Goal: Information Seeking & Learning: Learn about a topic

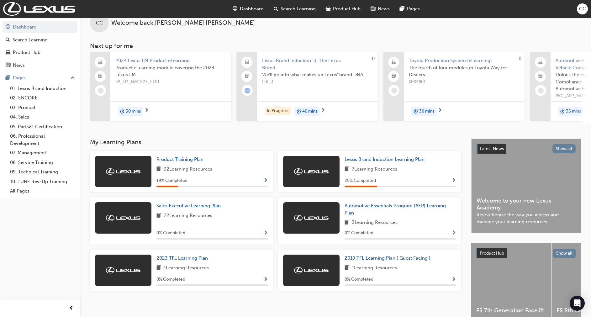
scroll to position [18, 0]
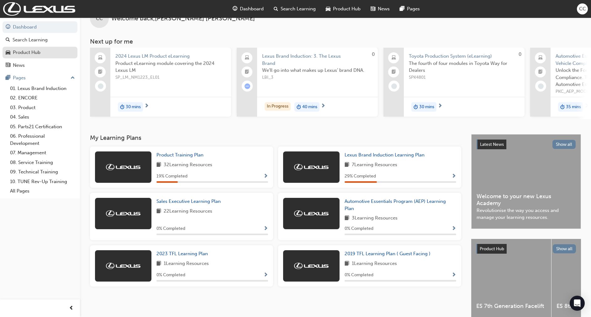
click at [64, 55] on div "Product Hub" at bounding box center [40, 53] width 69 height 8
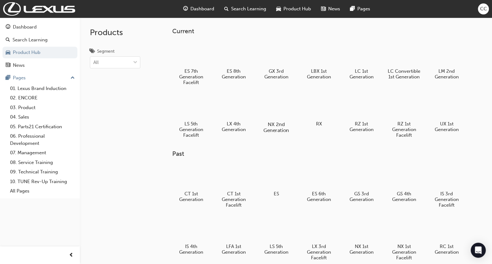
click at [270, 102] on div at bounding box center [276, 106] width 35 height 25
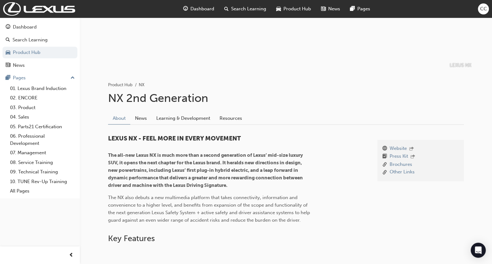
scroll to position [73, 0]
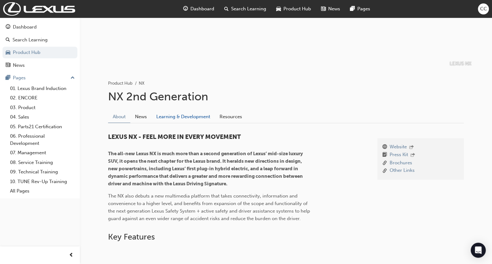
click at [199, 112] on link "Learning & Development" at bounding box center [183, 117] width 63 height 12
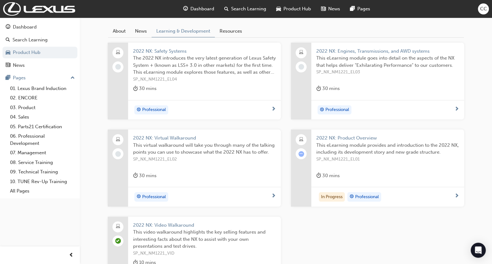
scroll to position [208, 0]
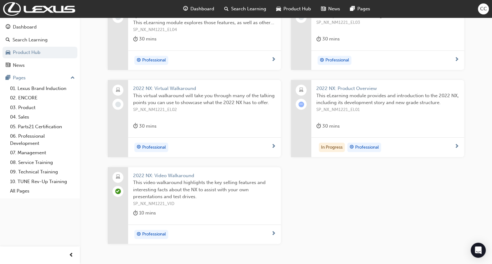
click at [349, 92] on span "This eLearning module provides and introduction to the 2022 NX, including its d…" at bounding box center [388, 99] width 143 height 14
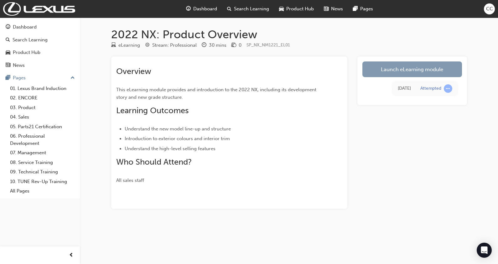
click at [395, 73] on link "Launch eLearning module" at bounding box center [413, 69] width 100 height 16
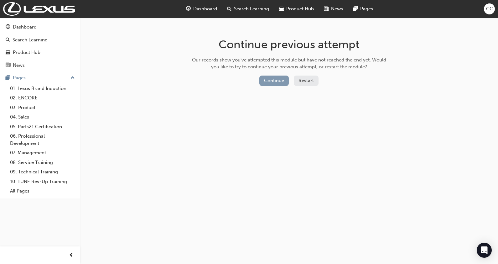
click at [281, 80] on button "Continue" at bounding box center [273, 81] width 29 height 10
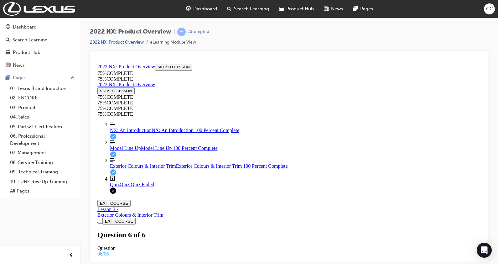
scroll to position [123, 0]
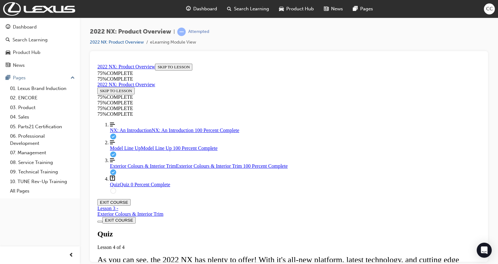
scroll to position [119, 0]
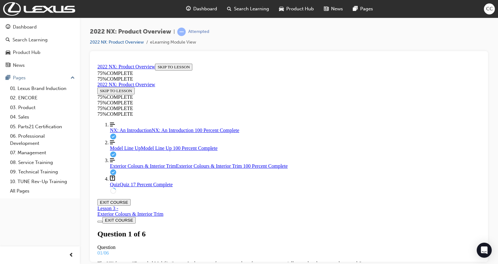
scroll to position [53, 0]
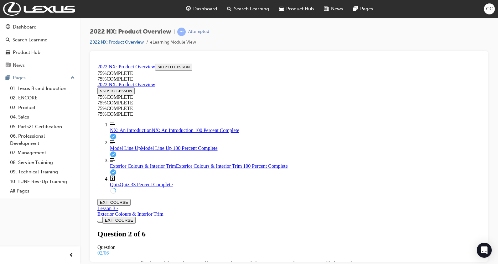
drag, startPoint x: 246, startPoint y: 122, endPoint x: 246, endPoint y: 83, distance: 38.9
drag, startPoint x: 245, startPoint y: 121, endPoint x: 334, endPoint y: 206, distance: 122.8
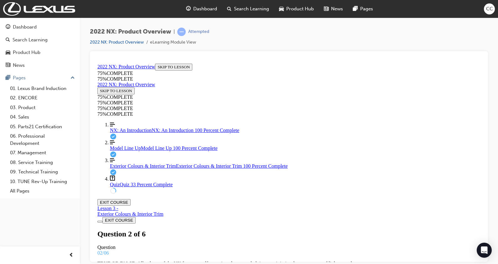
copy div "From the list below, which are the "Lexus First" engine options being offered o…"
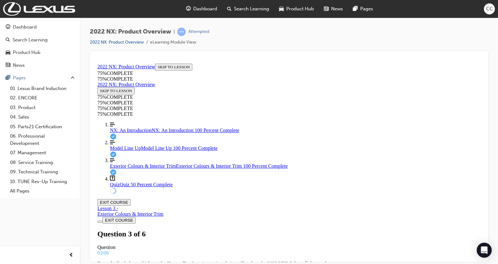
drag, startPoint x: 245, startPoint y: 104, endPoint x: 406, endPoint y: 236, distance: 208.0
copy div "Each type of ornamentation on the NX has it's own design stories. Match each ma…"
drag, startPoint x: 296, startPoint y: 162, endPoint x: 312, endPoint y: 158, distance: 16.4
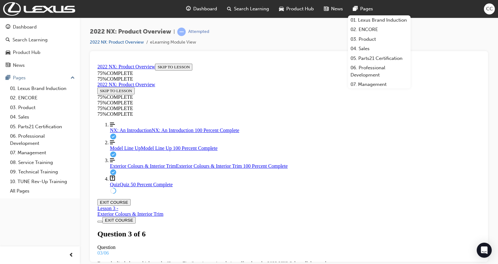
drag, startPoint x: 298, startPoint y: 191, endPoint x: 314, endPoint y: 192, distance: 16.3
drag, startPoint x: 306, startPoint y: 219, endPoint x: 325, endPoint y: 220, distance: 19.1
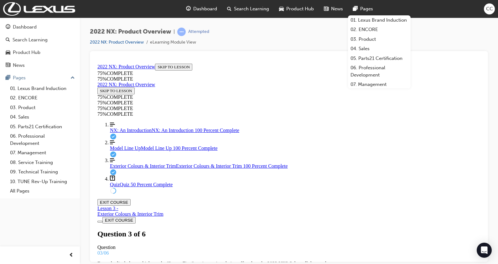
click at [435, 52] on div at bounding box center [289, 156] width 398 height 211
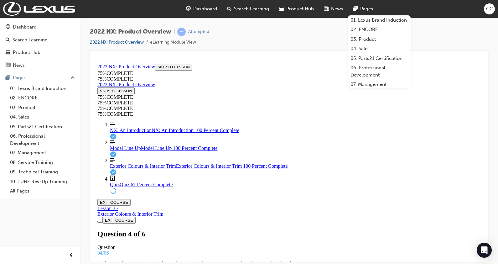
click at [434, 33] on div "2022 NX: Product Overview | Attempted 2022 NX: Product Overview eLearning Modul…" at bounding box center [289, 40] width 398 height 24
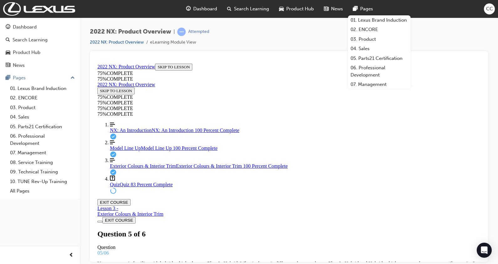
drag, startPoint x: 241, startPoint y: 128, endPoint x: 306, endPoint y: 233, distance: 123.0
copy div "Your customer is interested in an AWD NX. Which models have this available? NX3…"
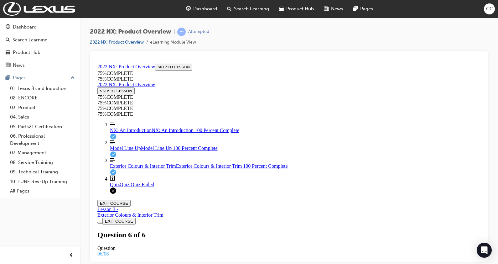
scroll to position [108, 0]
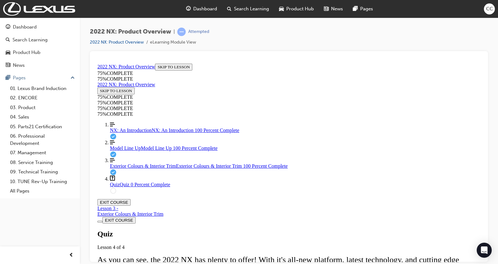
scroll to position [100, 0]
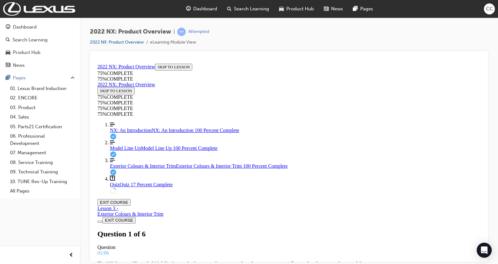
scroll to position [52, 0]
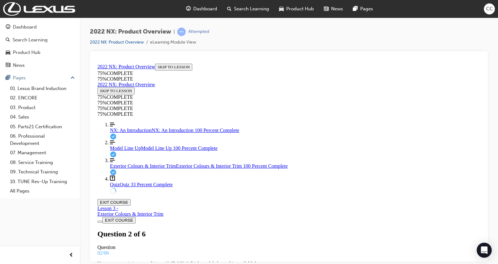
scroll to position [66, 0]
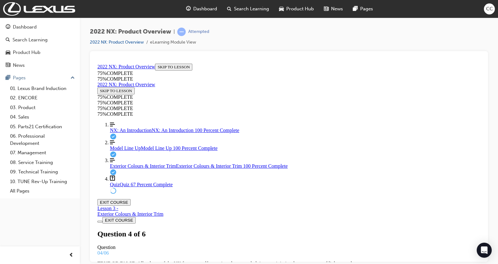
drag, startPoint x: 302, startPoint y: 195, endPoint x: 317, endPoint y: 196, distance: 15.1
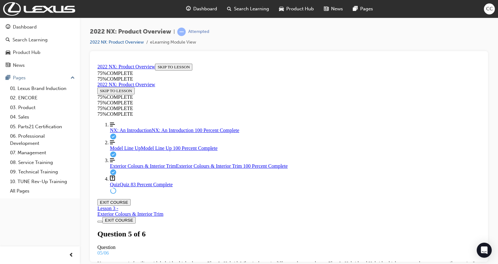
drag, startPoint x: 281, startPoint y: 169, endPoint x: 301, endPoint y: 169, distance: 20.7
drag, startPoint x: 286, startPoint y: 134, endPoint x: 309, endPoint y: 135, distance: 22.6
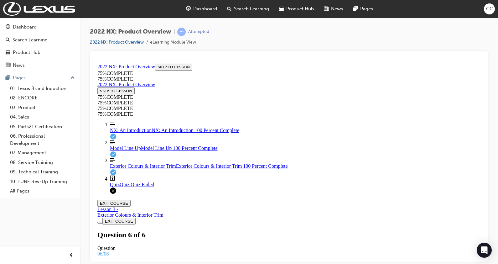
scroll to position [69, 0]
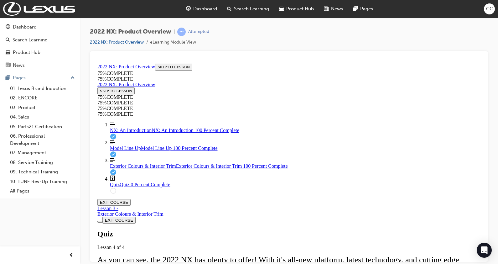
scroll to position [114, 0]
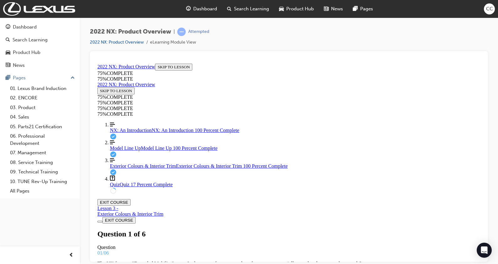
scroll to position [53, 0]
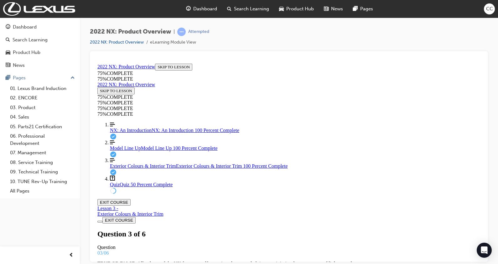
scroll to position [30, 0]
drag, startPoint x: 310, startPoint y: 208, endPoint x: 328, endPoint y: 208, distance: 17.2
drag, startPoint x: 301, startPoint y: 232, endPoint x: 318, endPoint y: 231, distance: 16.9
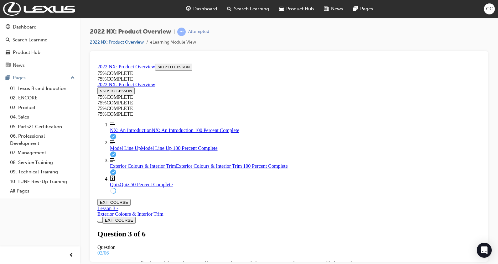
scroll to position [70, 0]
drag, startPoint x: 317, startPoint y: 232, endPoint x: 328, endPoint y: 231, distance: 11.0
drag, startPoint x: 321, startPoint y: 228, endPoint x: 336, endPoint y: 228, distance: 14.4
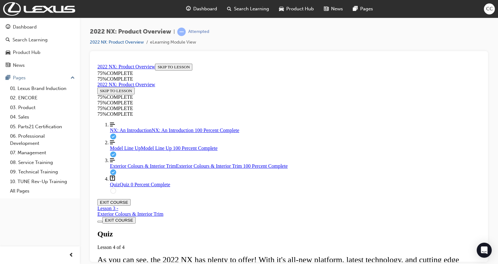
scroll to position [123, 0]
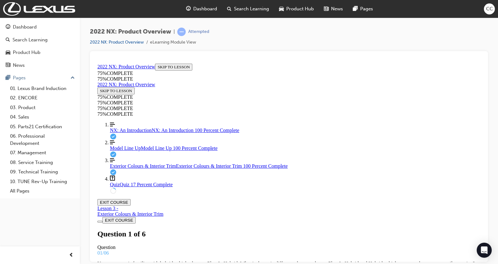
scroll to position [1, 0]
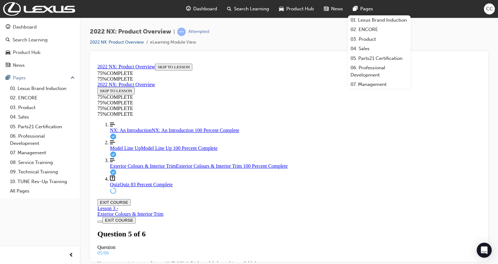
drag, startPoint x: 294, startPoint y: 154, endPoint x: 309, endPoint y: 154, distance: 14.7
drag, startPoint x: 283, startPoint y: 191, endPoint x: 299, endPoint y: 191, distance: 16.0
drag, startPoint x: 297, startPoint y: 239, endPoint x: 324, endPoint y: 191, distance: 55.0
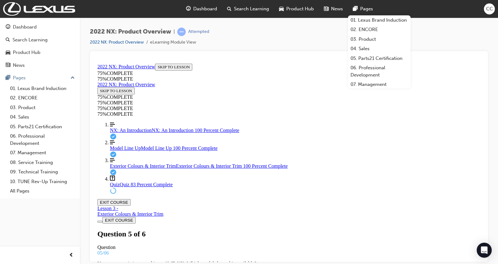
drag, startPoint x: 294, startPoint y: 223, endPoint x: 316, endPoint y: 187, distance: 41.4
drag, startPoint x: 282, startPoint y: 232, endPoint x: 301, endPoint y: 231, distance: 18.2
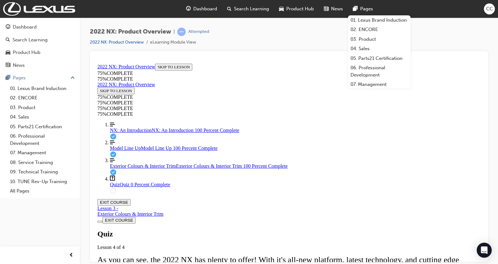
scroll to position [100, 0]
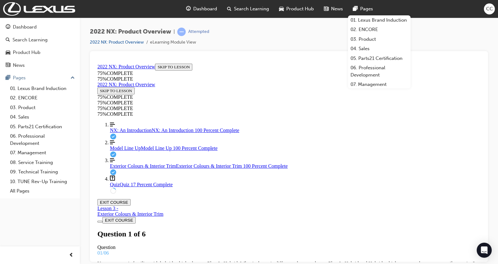
scroll to position [39, 0]
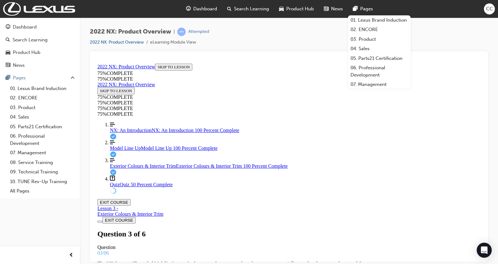
drag, startPoint x: 291, startPoint y: 187, endPoint x: 304, endPoint y: 152, distance: 38.2
drag, startPoint x: 290, startPoint y: 164, endPoint x: 298, endPoint y: 161, distance: 8.5
drag, startPoint x: 301, startPoint y: 190, endPoint x: 320, endPoint y: 153, distance: 41.2
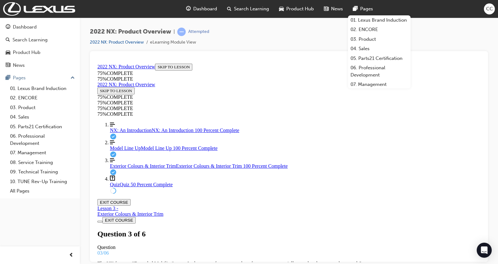
drag, startPoint x: 282, startPoint y: 195, endPoint x: 301, endPoint y: 194, distance: 18.8
drag, startPoint x: 283, startPoint y: 115, endPoint x: 299, endPoint y: 114, distance: 16.0
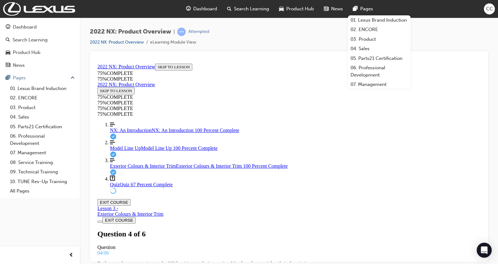
scroll to position [66, 0]
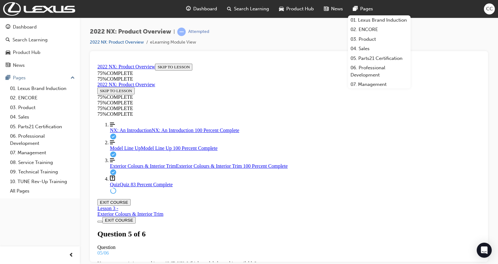
scroll to position [66, 0]
drag, startPoint x: 329, startPoint y: 194, endPoint x: 328, endPoint y: 170, distance: 23.9
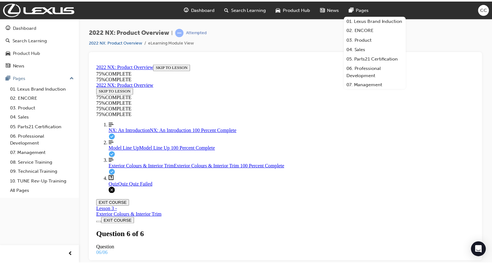
scroll to position [39, 0]
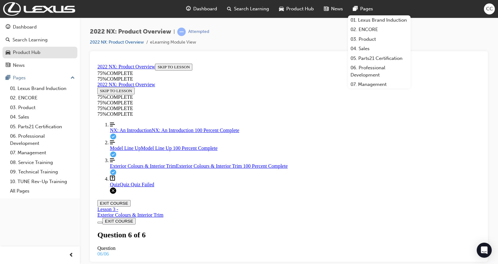
click at [36, 55] on div "Product Hub" at bounding box center [27, 52] width 28 height 7
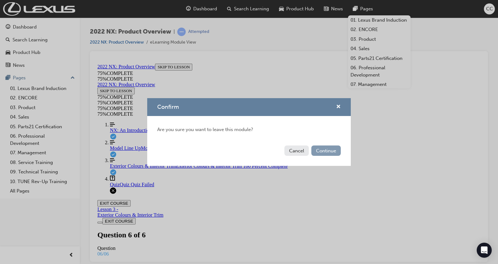
click at [331, 154] on button "Continue" at bounding box center [326, 150] width 29 height 10
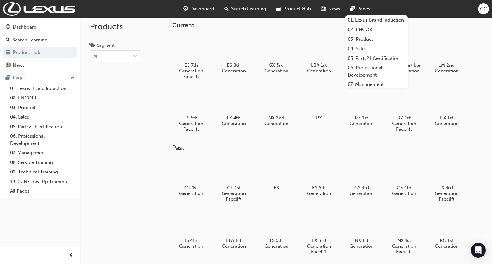
scroll to position [6, 0]
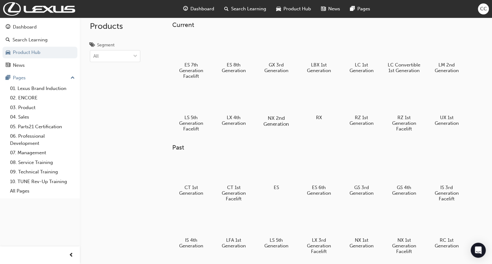
click at [277, 107] on div at bounding box center [276, 99] width 35 height 25
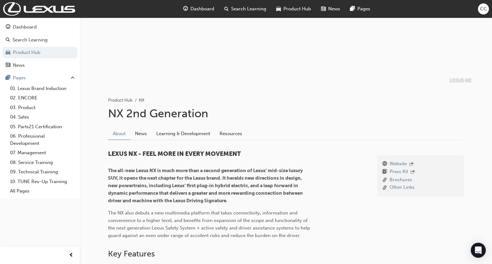
scroll to position [57, 0]
click at [172, 130] on link "Learning & Development" at bounding box center [183, 133] width 63 height 12
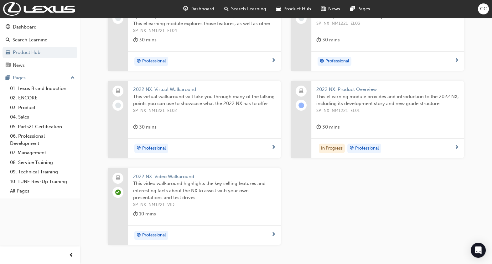
scroll to position [208, 0]
click at [216, 97] on span "This virtual walkaround will take you through many of the talking points you ca…" at bounding box center [204, 99] width 143 height 14
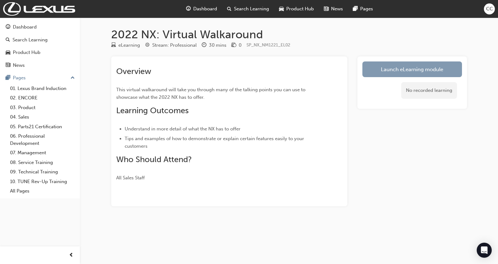
click at [400, 68] on link "Launch eLearning module" at bounding box center [413, 69] width 100 height 16
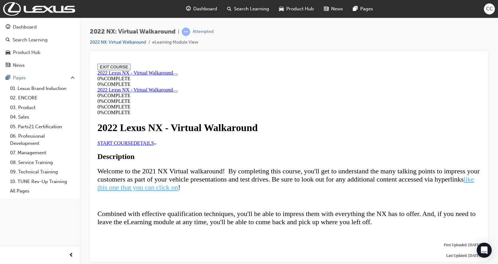
click at [134, 145] on link "START COURSE" at bounding box center [115, 142] width 36 height 5
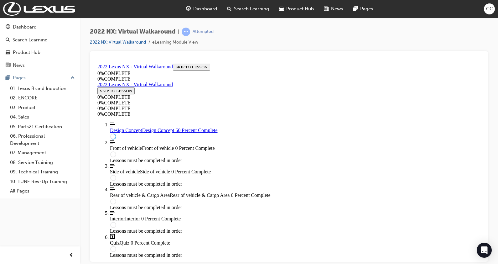
scroll to position [371, 0]
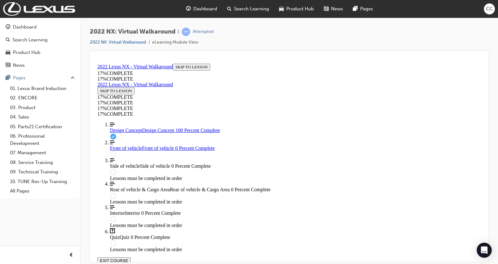
scroll to position [572, 0]
copy p "Tazuna"
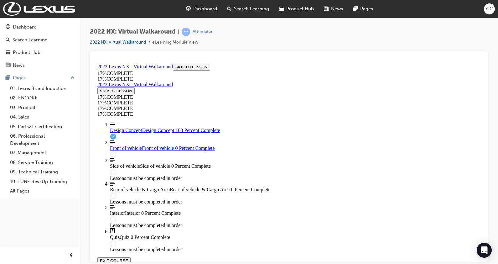
drag, startPoint x: 242, startPoint y: 95, endPoint x: 359, endPoint y: 233, distance: 180.5
copy div "Your customer has seen references to the T azuna concept on web articles relate…"
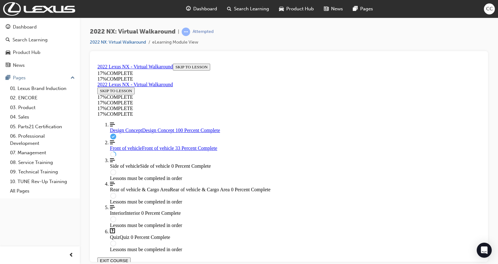
scroll to position [127, 0]
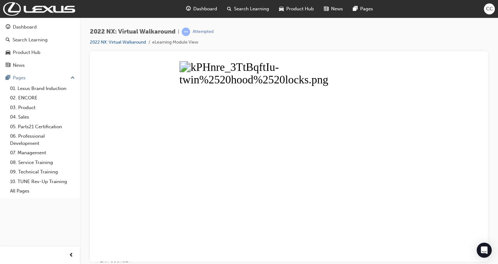
click at [409, 158] on button "Unzoom image" at bounding box center [289, 161] width 388 height 201
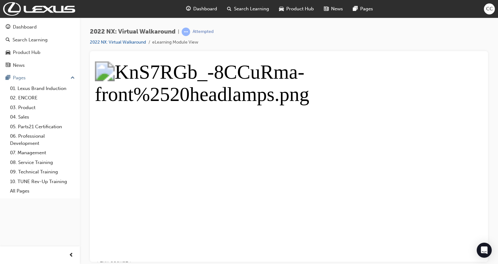
click at [362, 124] on button "Unzoom image" at bounding box center [289, 161] width 388 height 201
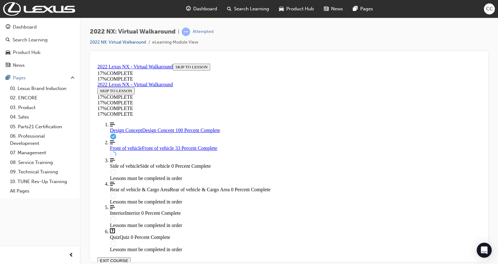
scroll to position [58, 0]
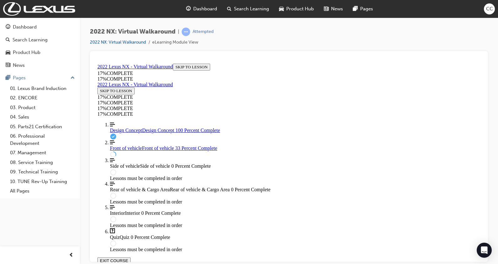
scroll to position [127, 0]
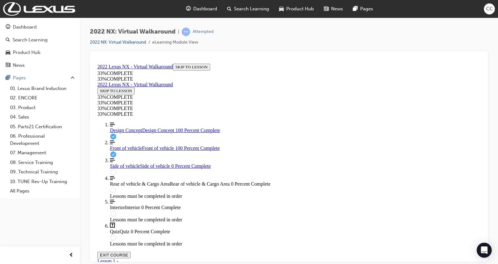
scroll to position [261, 0]
drag, startPoint x: 286, startPoint y: 136, endPoint x: 302, endPoint y: 171, distance: 39.0
drag, startPoint x: 299, startPoint y: 128, endPoint x: 313, endPoint y: 194, distance: 67.0
drag, startPoint x: 313, startPoint y: 130, endPoint x: 329, endPoint y: 128, distance: 15.4
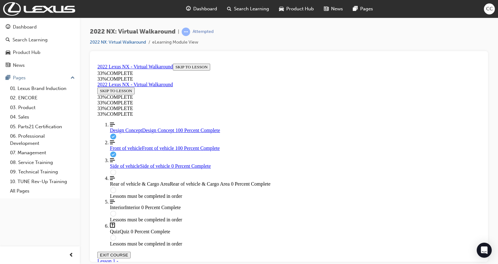
drag, startPoint x: 306, startPoint y: 181, endPoint x: 315, endPoint y: 199, distance: 20.3
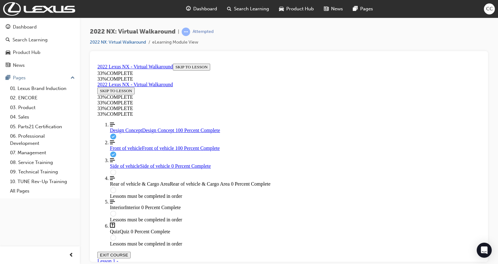
drag, startPoint x: 315, startPoint y: 199, endPoint x: 329, endPoint y: 249, distance: 51.7
drag, startPoint x: 291, startPoint y: 111, endPoint x: 311, endPoint y: 144, distance: 37.9
drag, startPoint x: 278, startPoint y: 120, endPoint x: 294, endPoint y: 118, distance: 16.4
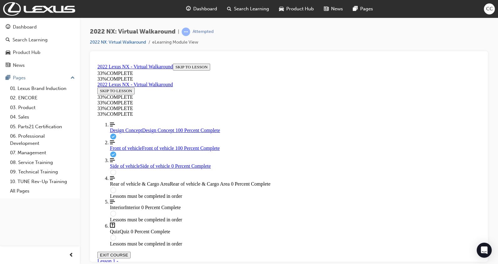
drag, startPoint x: 283, startPoint y: 175, endPoint x: 299, endPoint y: 175, distance: 15.4
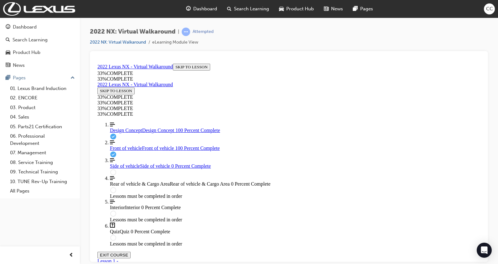
drag, startPoint x: 308, startPoint y: 119, endPoint x: 321, endPoint y: 117, distance: 13.7
drag, startPoint x: 271, startPoint y: 115, endPoint x: 291, endPoint y: 115, distance: 19.4
drag, startPoint x: 286, startPoint y: 133, endPoint x: 305, endPoint y: 132, distance: 19.1
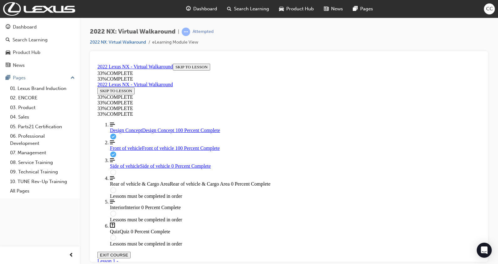
drag, startPoint x: 288, startPoint y: 173, endPoint x: 304, endPoint y: 172, distance: 16.3
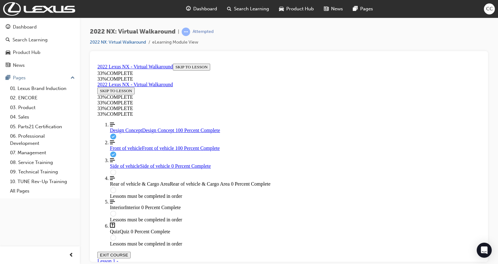
drag, startPoint x: 279, startPoint y: 181, endPoint x: 293, endPoint y: 144, distance: 39.6
drag, startPoint x: 293, startPoint y: 155, endPoint x: 295, endPoint y: 119, distance: 35.8
drag, startPoint x: 284, startPoint y: 156, endPoint x: 299, endPoint y: 155, distance: 15.1
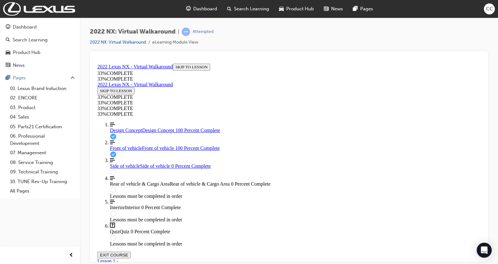
drag, startPoint x: 296, startPoint y: 184, endPoint x: 313, endPoint y: 182, distance: 17.0
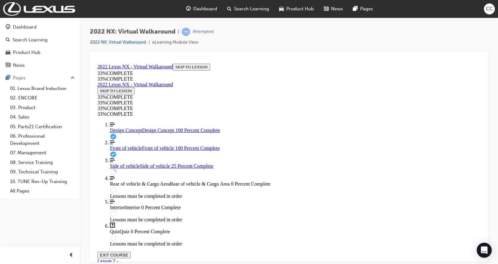
scroll to position [130, 0]
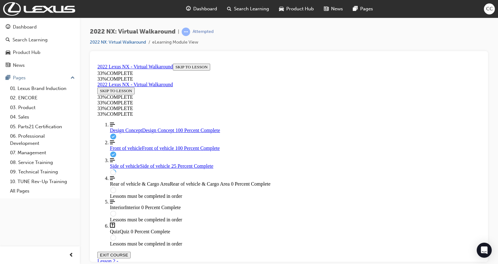
drag, startPoint x: 346, startPoint y: 208, endPoint x: 299, endPoint y: 123, distance: 97.5
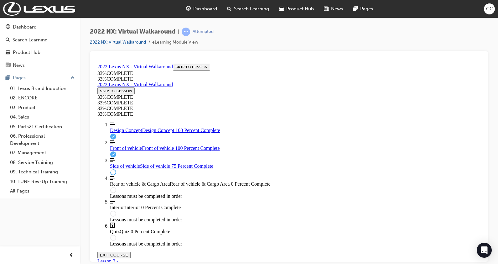
drag, startPoint x: 311, startPoint y: 212, endPoint x: 314, endPoint y: 219, distance: 7.9
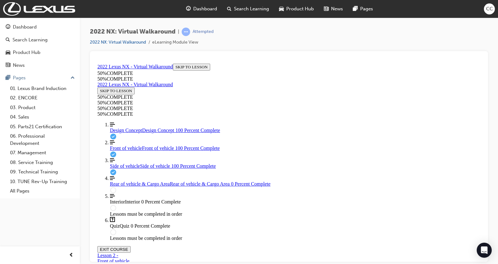
scroll to position [554, 0]
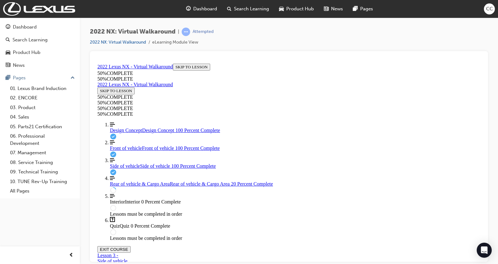
scroll to position [116, 0]
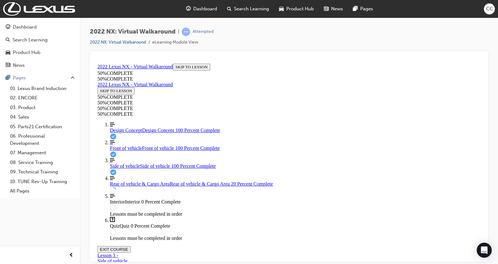
scroll to position [67, 0]
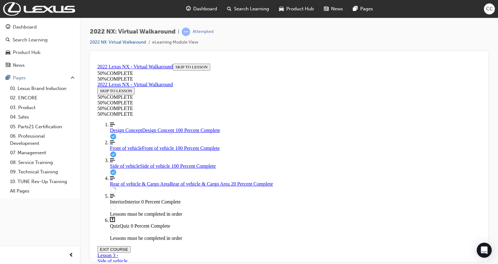
scroll to position [83, 0]
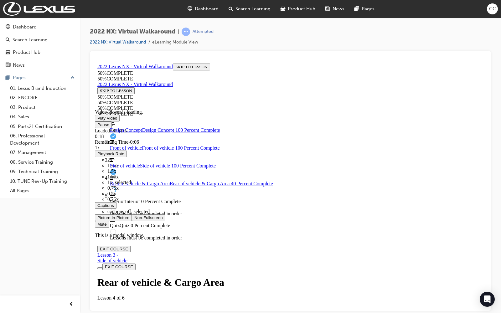
click at [134, 220] on span "Video player. You can use the space bar to toggle playback and arrow keys to sc…" at bounding box center [134, 217] width 0 height 5
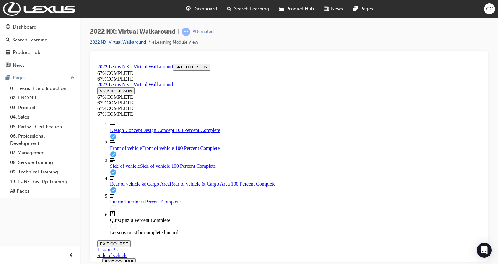
scroll to position [708, 0]
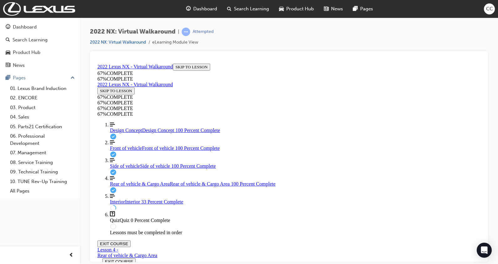
scroll to position [103, 0]
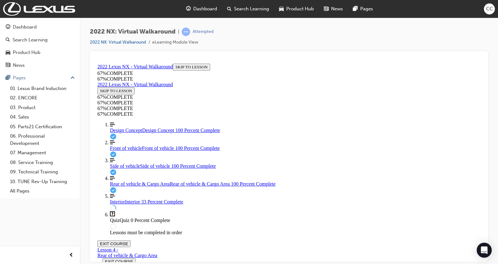
scroll to position [109, 0]
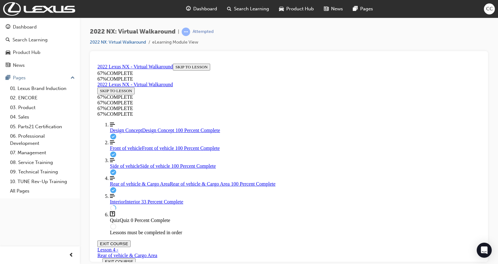
scroll to position [147, 0]
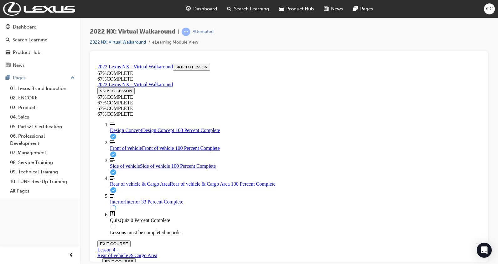
scroll to position [133, 0]
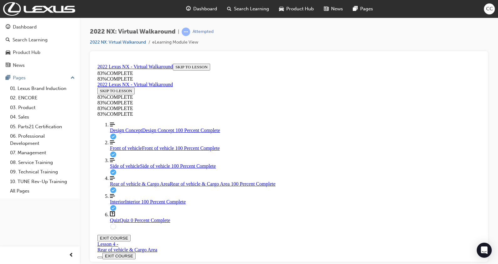
scroll to position [316, 0]
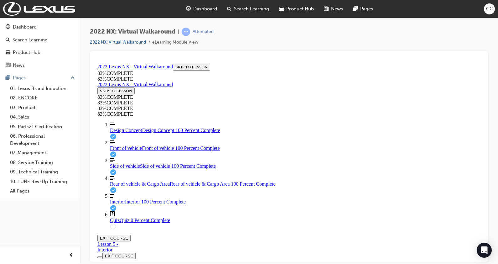
scroll to position [90, 0]
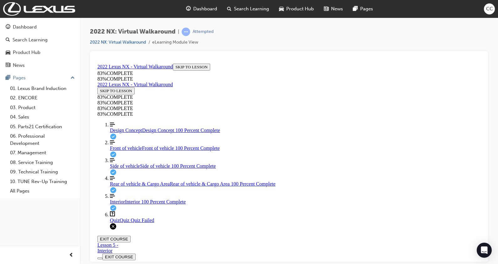
scroll to position [28, 0]
drag, startPoint x: 244, startPoint y: 111, endPoint x: 311, endPoint y: 197, distance: 108.6
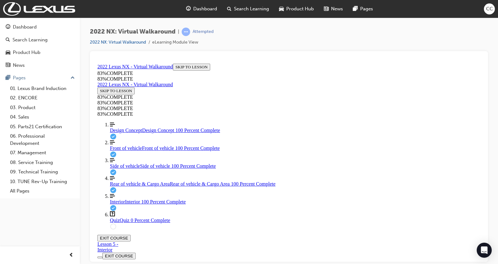
copy div "Besides the dedicated buttons found in the cargo area, where else could you go …"
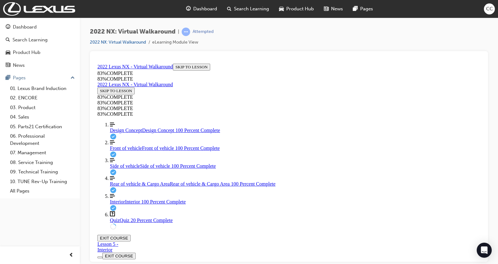
drag, startPoint x: 238, startPoint y: 108, endPoint x: 287, endPoint y: 187, distance: 93.0
copy div "Which grade features body coloured fenders? Sports Luxury Luxury F Sport"
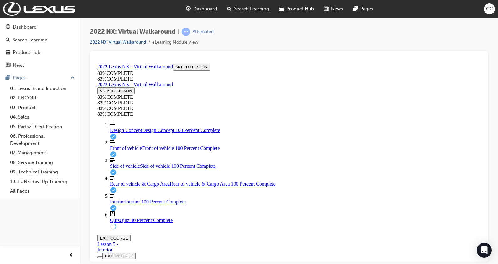
scroll to position [96, 0]
drag, startPoint x: 243, startPoint y: 79, endPoint x: 358, endPoint y: 192, distance: 161.8
copy div "What are some of the benefits of the twin hood latch system that you can mentio…"
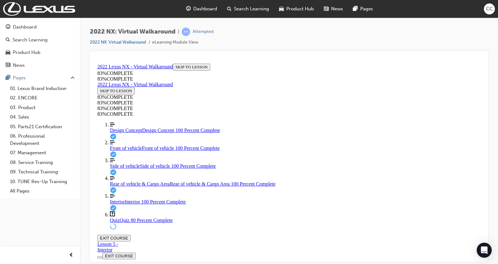
scroll to position [100, 0]
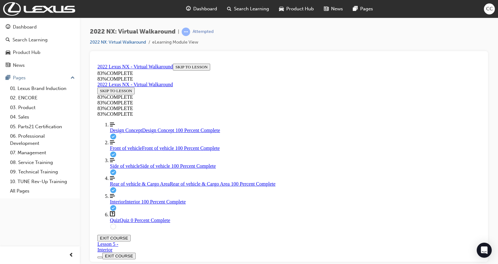
scroll to position [28, 0]
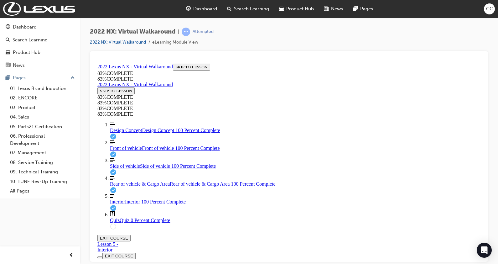
scroll to position [84, 0]
drag, startPoint x: 243, startPoint y: 104, endPoint x: 246, endPoint y: 105, distance: 3.1
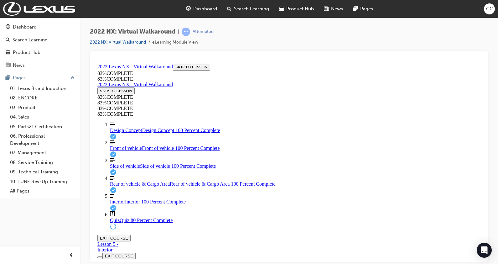
scroll to position [23, 0]
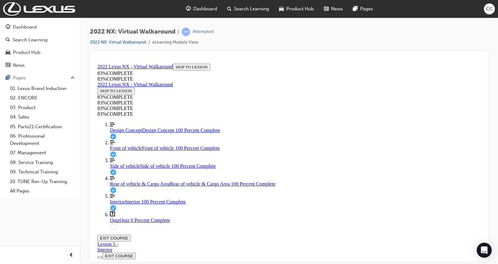
scroll to position [103, 0]
drag, startPoint x: 240, startPoint y: 104, endPoint x: 302, endPoint y: 234, distance: 143.7
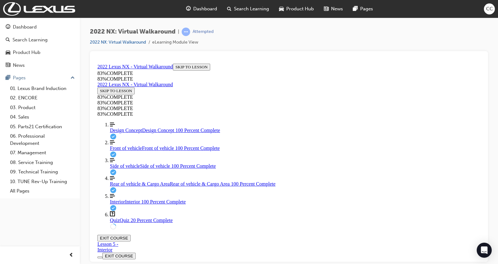
copy div "What new viewing mode is available when using Panoramic View Monitor? Side View…"
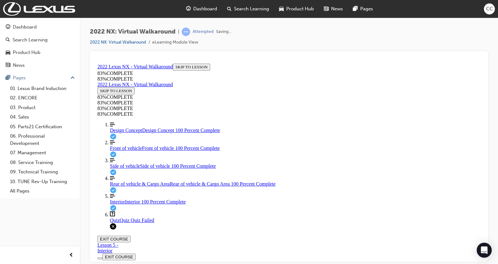
scroll to position [23, 0]
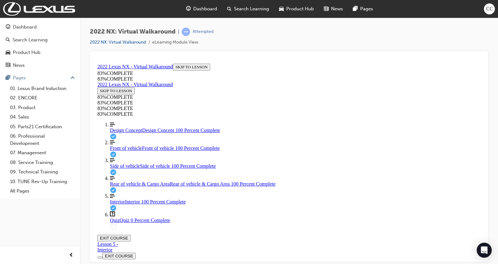
drag, startPoint x: 241, startPoint y: 104, endPoint x: 323, endPoint y: 107, distance: 81.6
drag, startPoint x: 323, startPoint y: 107, endPoint x: 319, endPoint y: 147, distance: 39.4
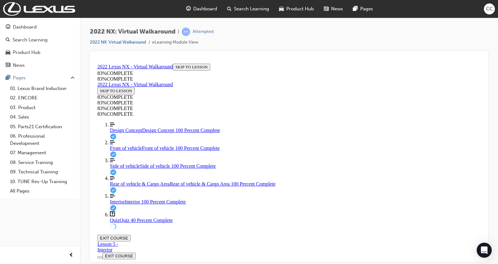
drag, startPoint x: 323, startPoint y: 146, endPoint x: 268, endPoint y: 139, distance: 55.6
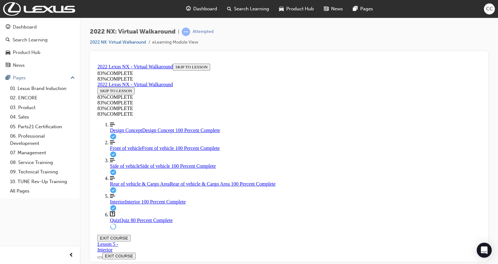
scroll to position [44, 0]
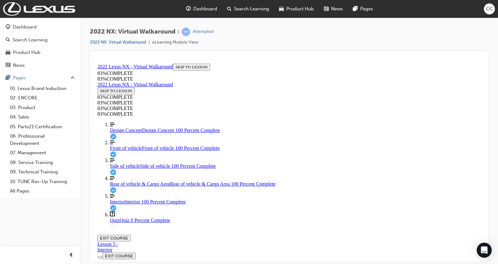
scroll to position [28, 0]
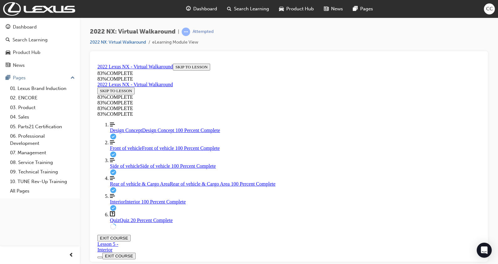
scroll to position [86, 0]
drag, startPoint x: 338, startPoint y: 239, endPoint x: 276, endPoint y: 233, distance: 62.7
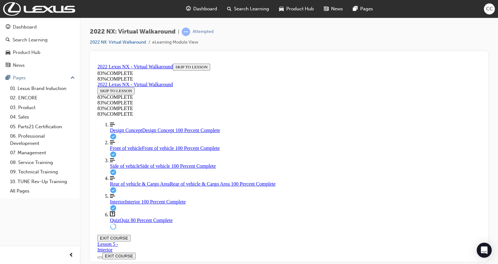
scroll to position [78, 0]
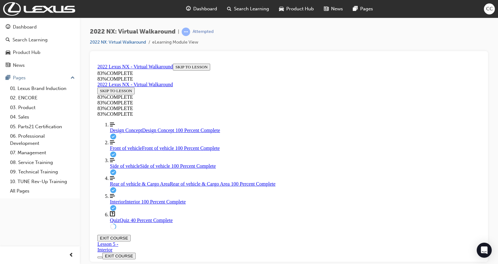
scroll to position [99, 0]
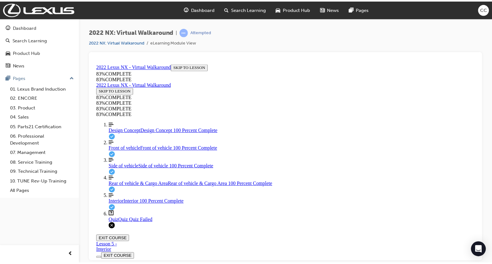
scroll to position [28, 0]
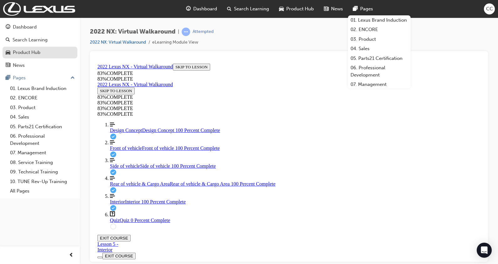
click at [41, 54] on div "Product Hub" at bounding box center [40, 53] width 69 height 8
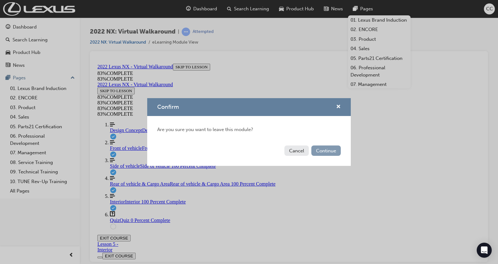
click at [323, 155] on button "Continue" at bounding box center [326, 150] width 29 height 10
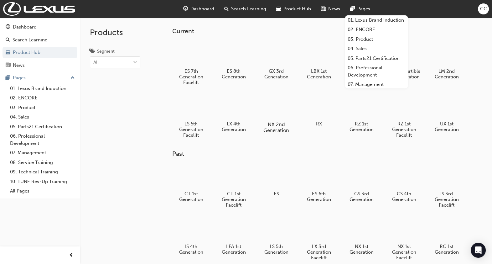
click at [274, 107] on div at bounding box center [276, 106] width 35 height 25
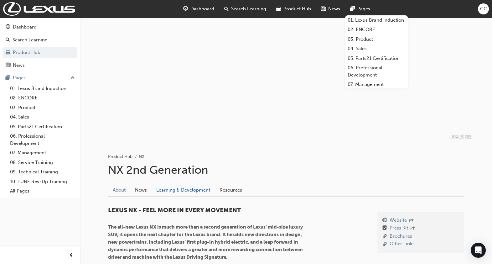
click at [189, 192] on link "Learning & Development" at bounding box center [183, 190] width 63 height 12
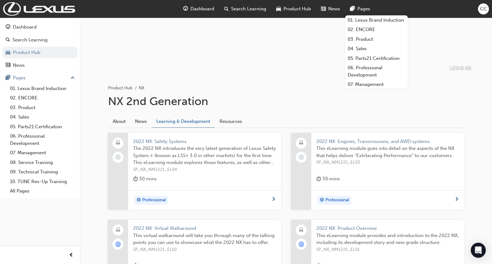
scroll to position [68, 0]
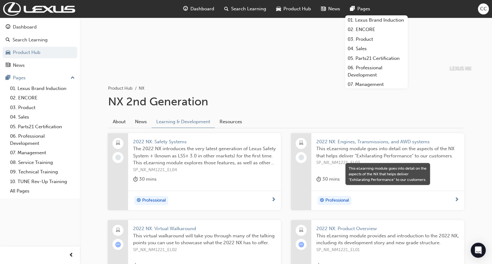
click at [333, 149] on span "This eLearning module goes into detail on the aspects of the NX that helps deli…" at bounding box center [388, 152] width 143 height 14
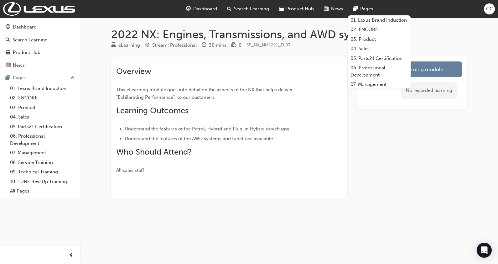
click at [356, 149] on div "Overview This eLearning module goes into detail on the aspects of the NX that h…" at bounding box center [289, 127] width 356 height 142
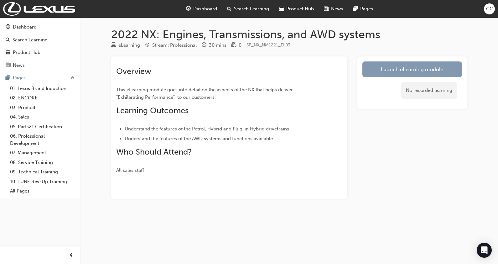
click at [393, 72] on link "Launch eLearning module" at bounding box center [413, 69] width 100 height 16
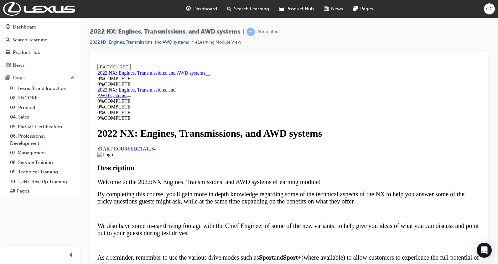
scroll to position [334, 0]
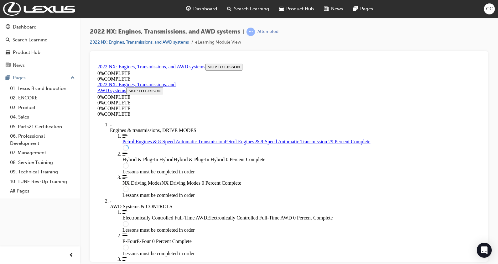
scroll to position [368, 0]
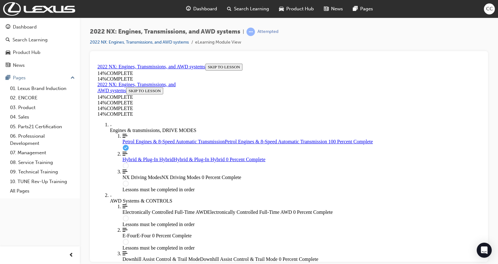
scroll to position [1839, 0]
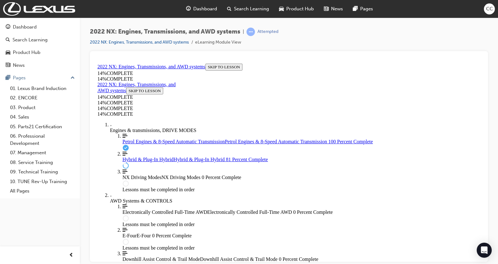
scroll to position [1548, 0]
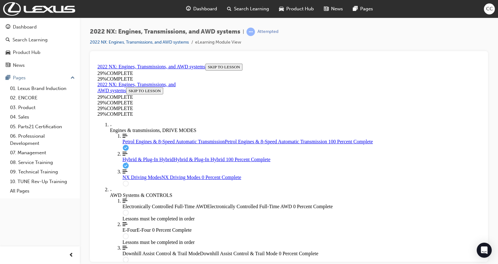
scroll to position [1853, 0]
